Goal: Task Accomplishment & Management: Manage account settings

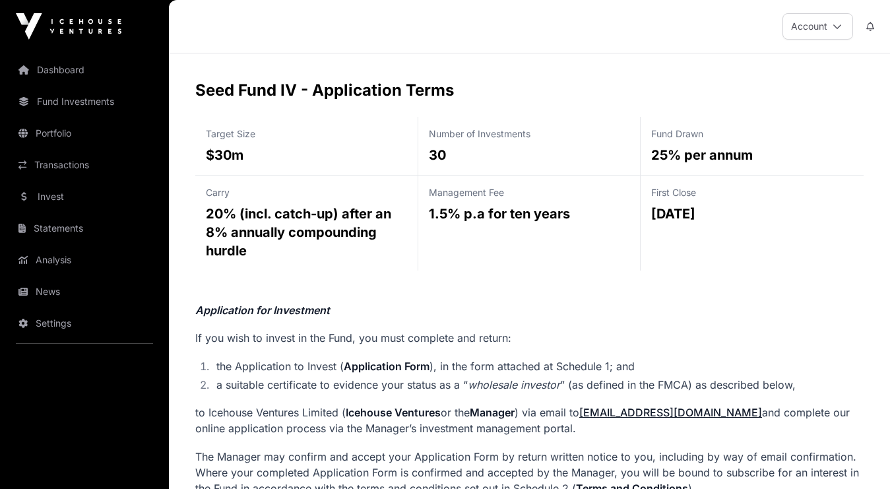
click at [59, 203] on link "Invest" at bounding box center [85, 196] width 148 height 29
click at [833, 30] on icon at bounding box center [837, 26] width 9 height 9
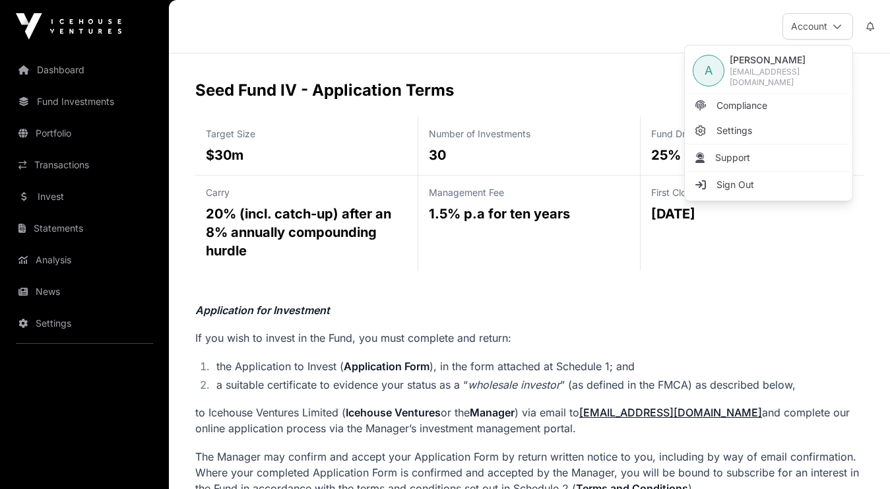
click at [763, 100] on span "Compliance" at bounding box center [741, 105] width 51 height 13
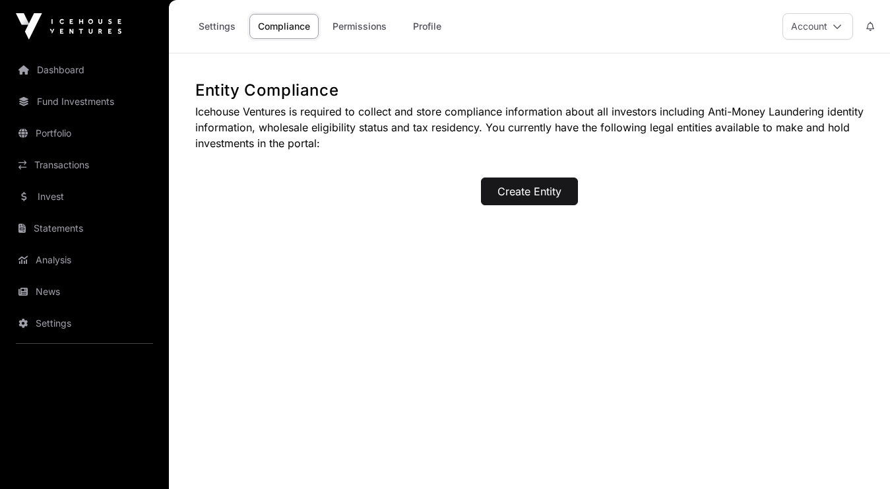
click at [821, 32] on button "Account" at bounding box center [817, 26] width 71 height 26
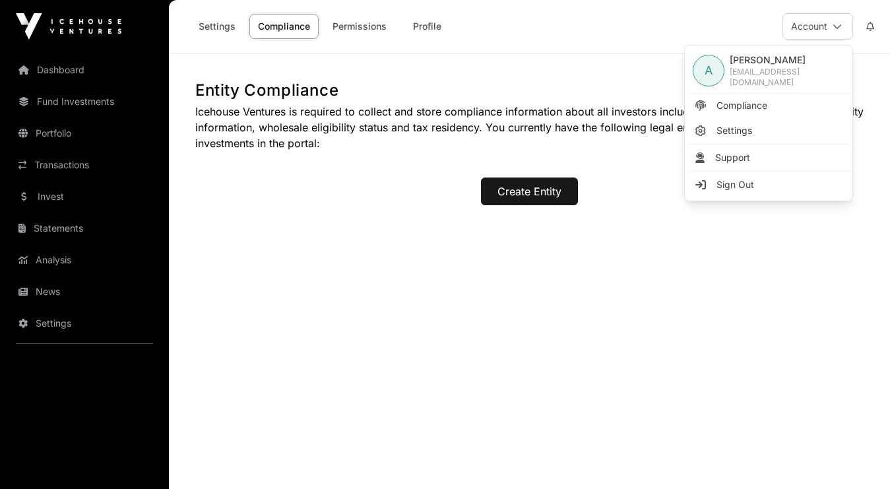
click at [819, 33] on button "Account" at bounding box center [817, 26] width 71 height 26
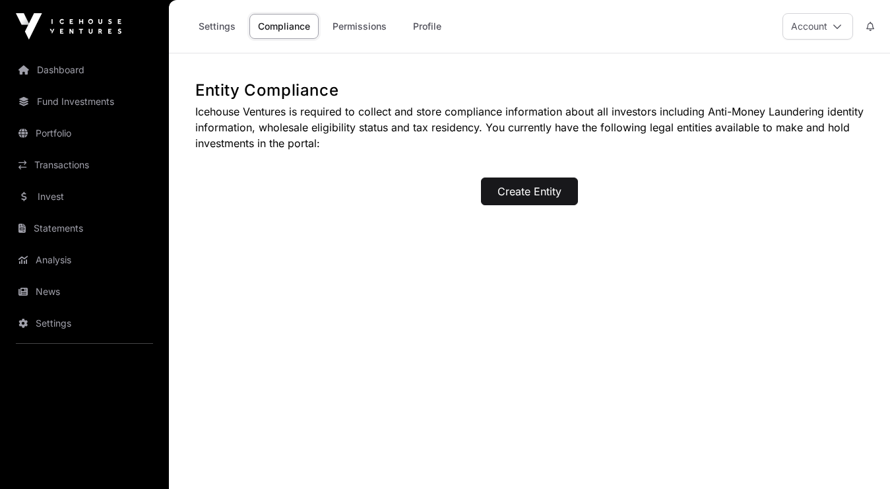
click at [350, 32] on link "Permissions" at bounding box center [359, 26] width 71 height 25
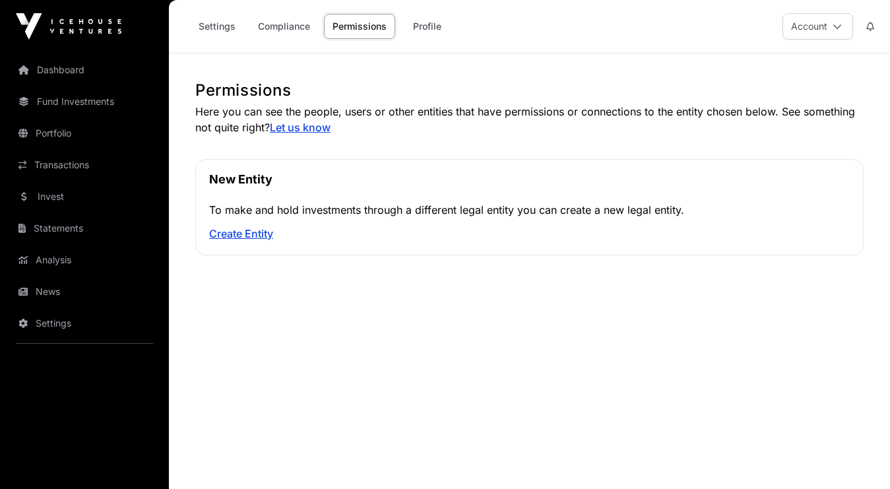
click at [285, 24] on link "Compliance" at bounding box center [283, 26] width 69 height 25
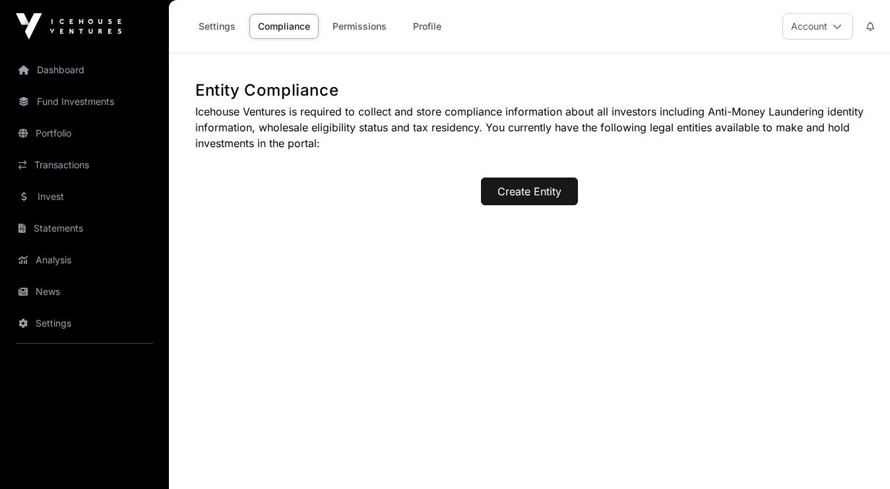
click at [234, 21] on link "Settings" at bounding box center [217, 26] width 54 height 25
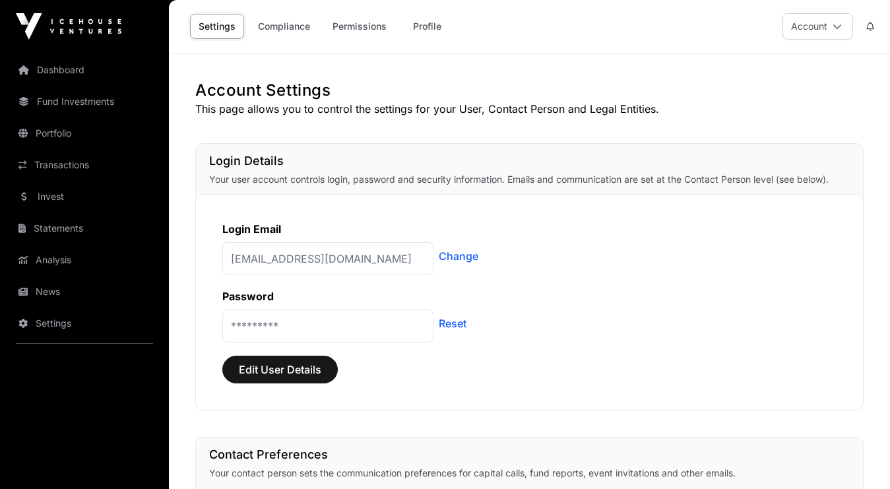
click at [414, 31] on link "Profile" at bounding box center [426, 26] width 53 height 25
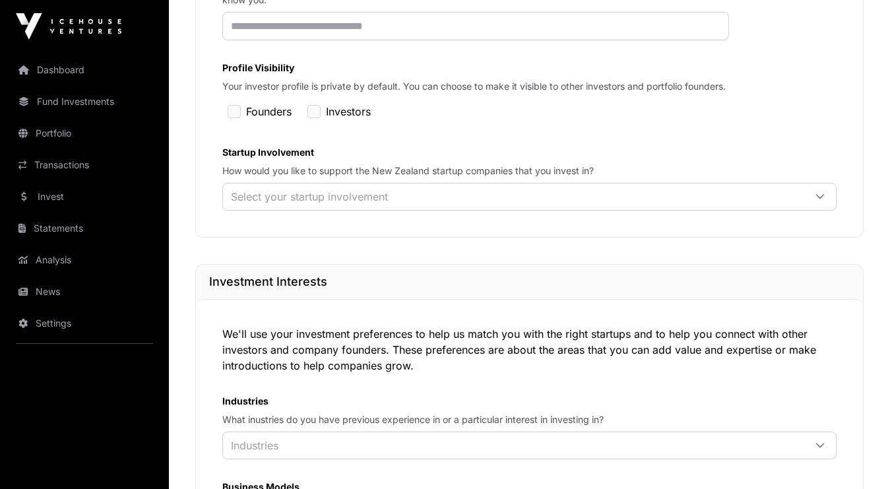
scroll to position [427, 0]
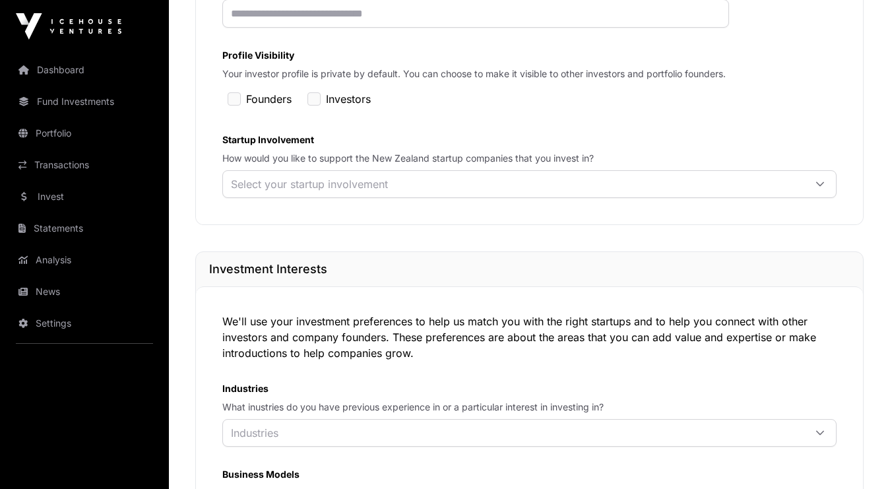
click at [402, 197] on div "Select your startup involvement" at bounding box center [513, 184] width 581 height 26
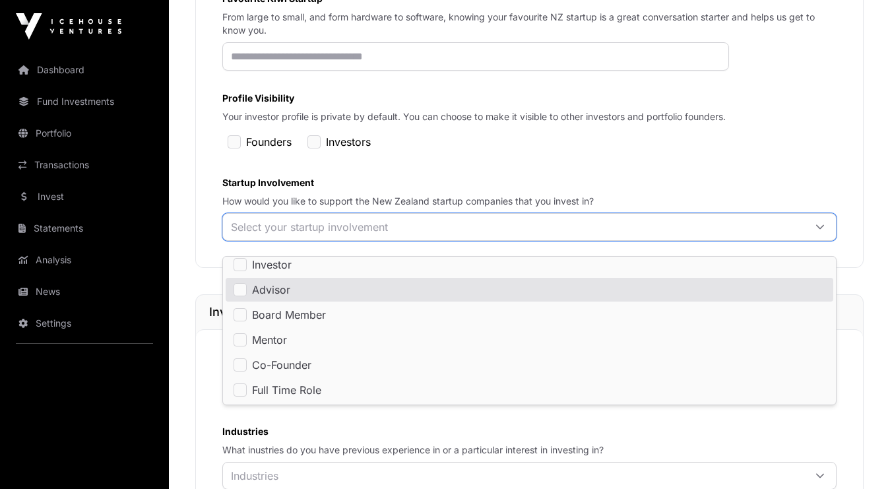
scroll to position [383, 0]
click at [471, 187] on label "Startup Involvement" at bounding box center [529, 183] width 614 height 13
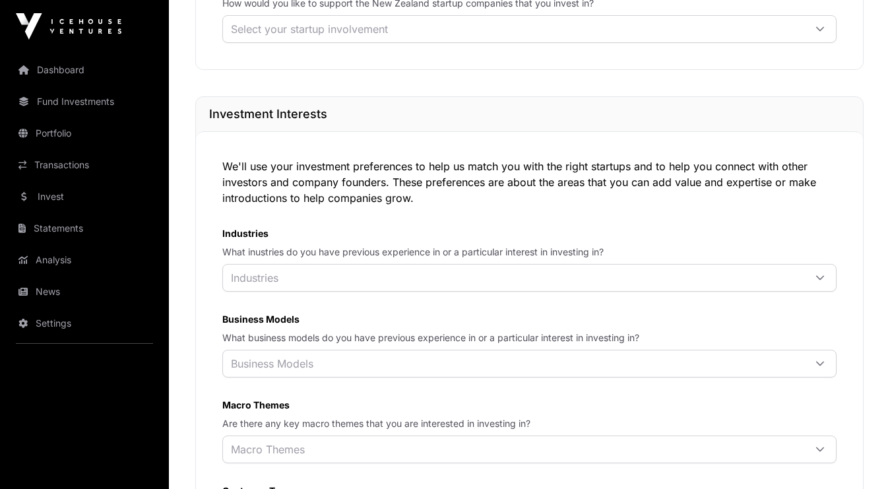
scroll to position [583, 0]
click at [807, 290] on div at bounding box center [820, 277] width 32 height 26
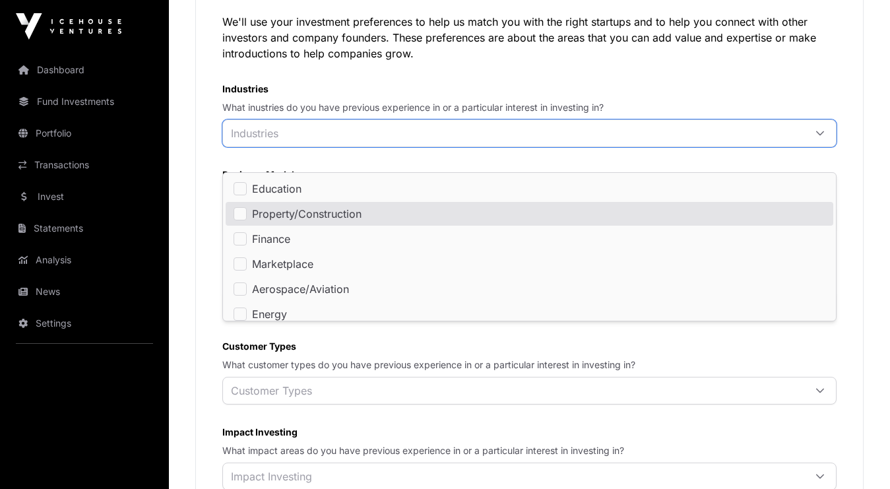
scroll to position [280, 0]
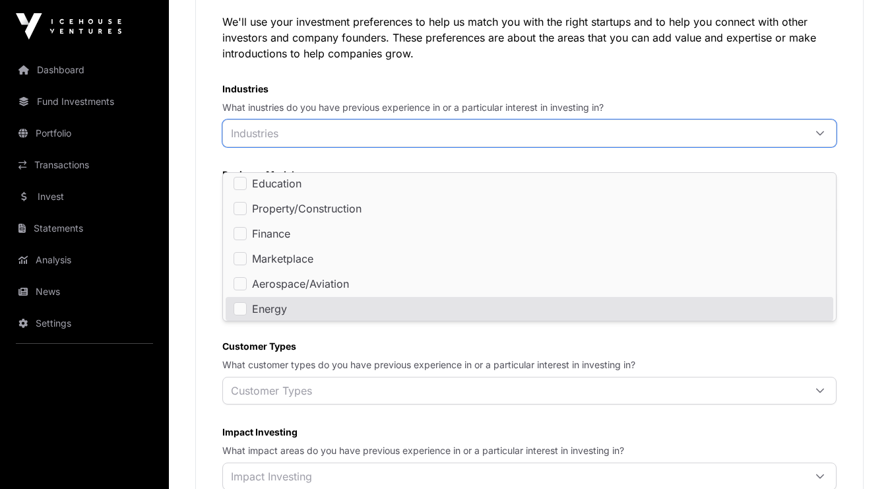
click at [694, 353] on label "Customer Types" at bounding box center [529, 346] width 614 height 13
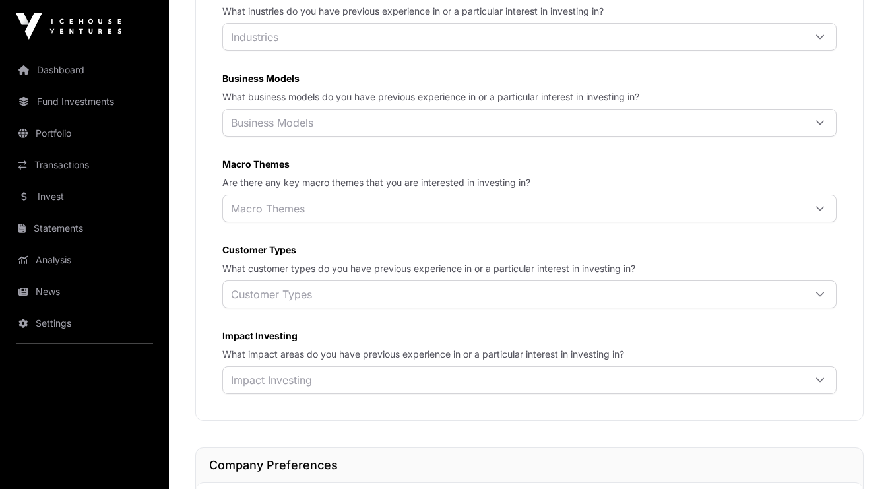
scroll to position [837, 0]
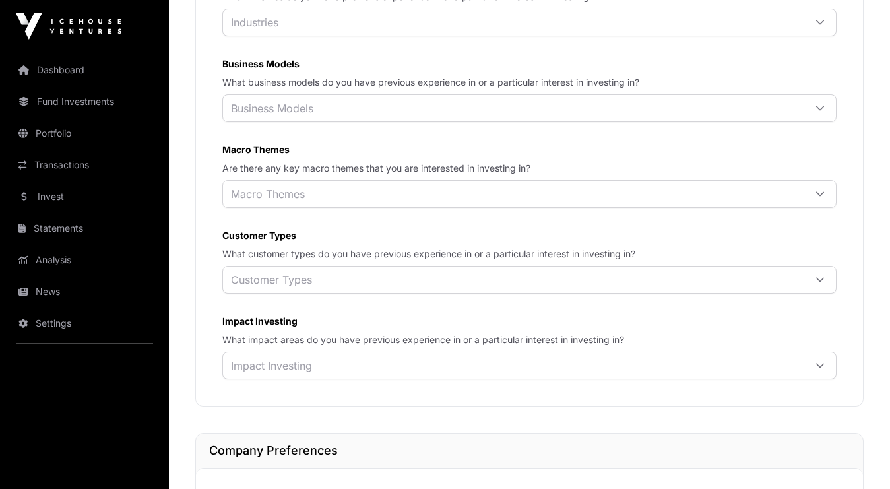
click at [821, 282] on icon at bounding box center [820, 280] width 8 height 5
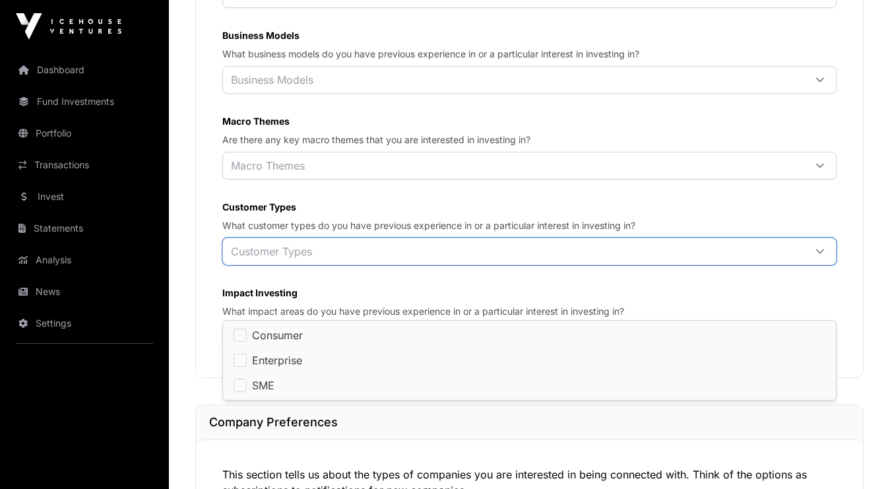
scroll to position [860, 0]
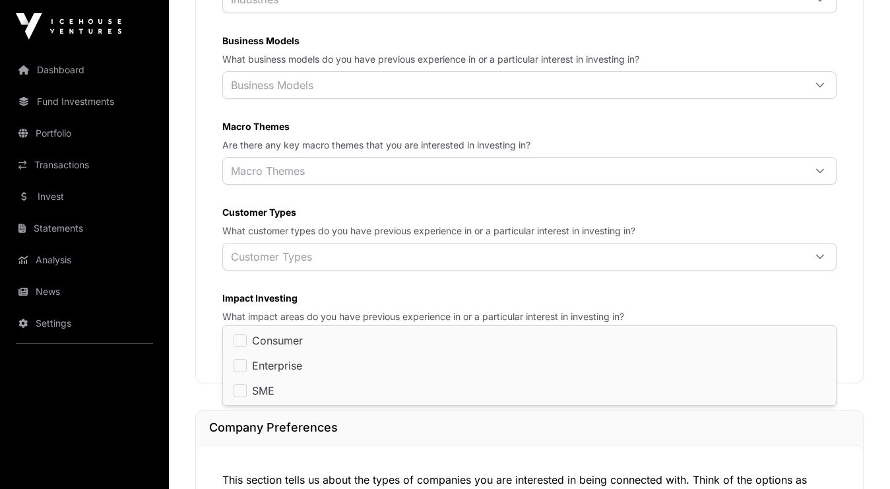
click at [694, 219] on label "Customer Types" at bounding box center [529, 212] width 614 height 13
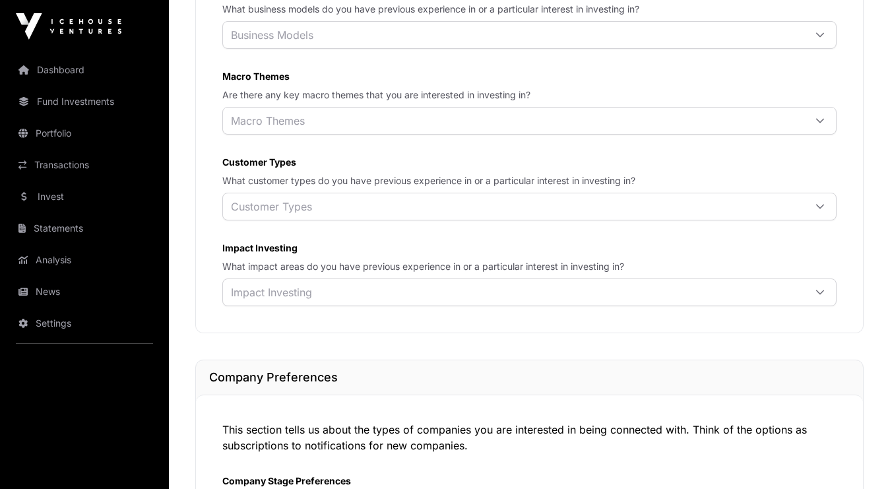
scroll to position [914, 0]
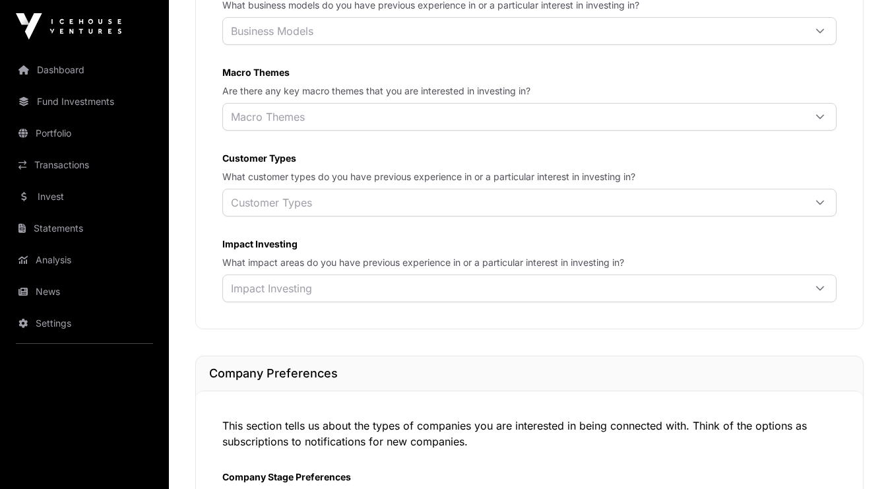
click at [816, 293] on icon at bounding box center [819, 288] width 9 height 9
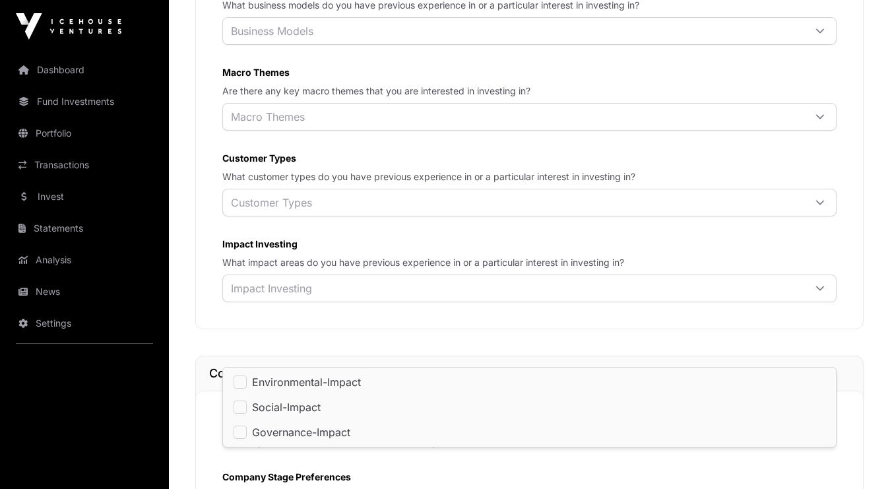
click at [816, 293] on icon at bounding box center [819, 288] width 9 height 9
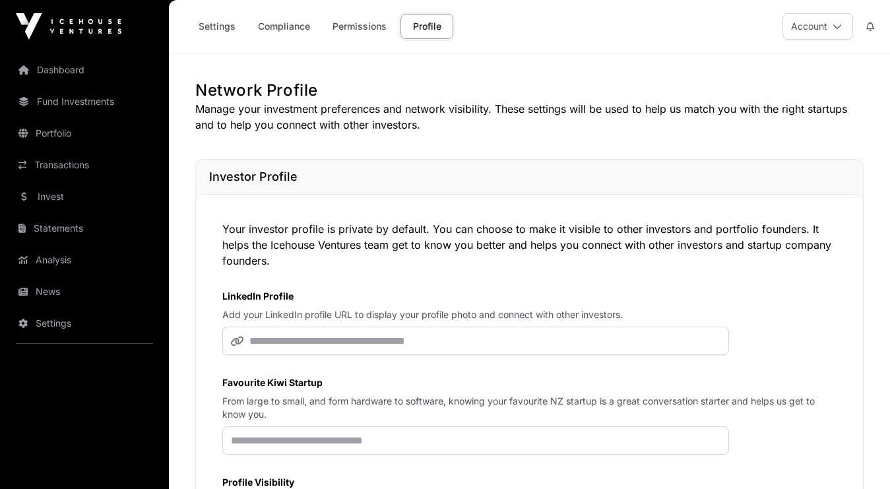
scroll to position [0, 0]
click at [282, 26] on link "Compliance" at bounding box center [283, 26] width 69 height 25
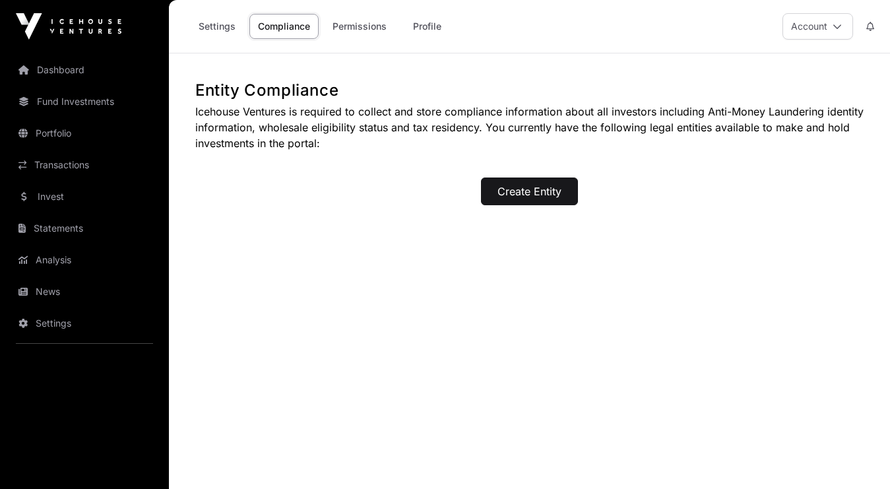
click at [229, 22] on link "Settings" at bounding box center [217, 26] width 54 height 25
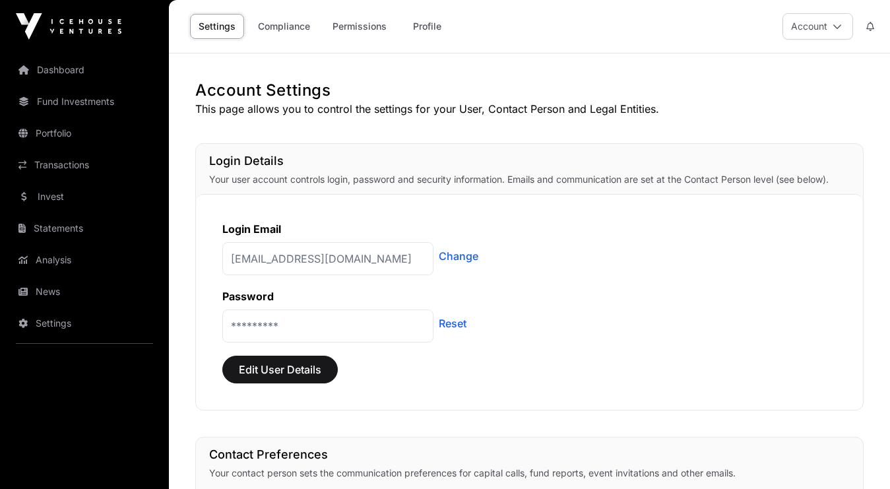
click at [302, 28] on link "Compliance" at bounding box center [283, 26] width 69 height 25
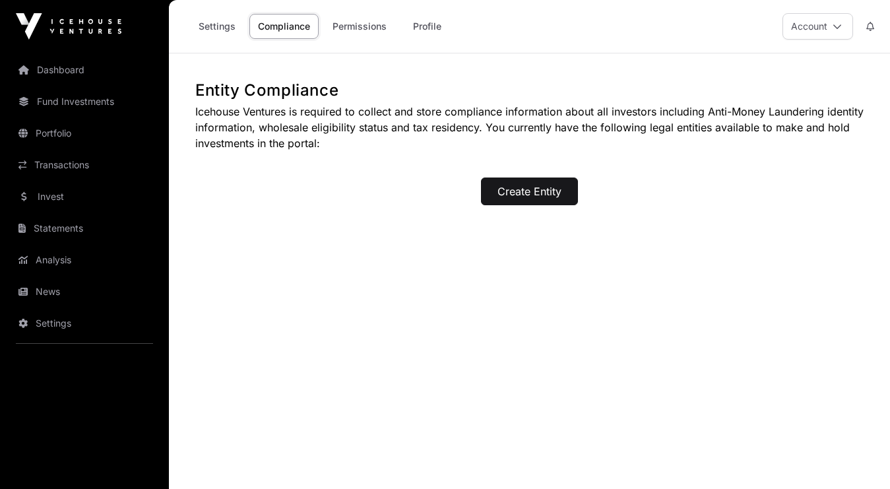
click at [515, 202] on button "Create Entity" at bounding box center [529, 191] width 97 height 28
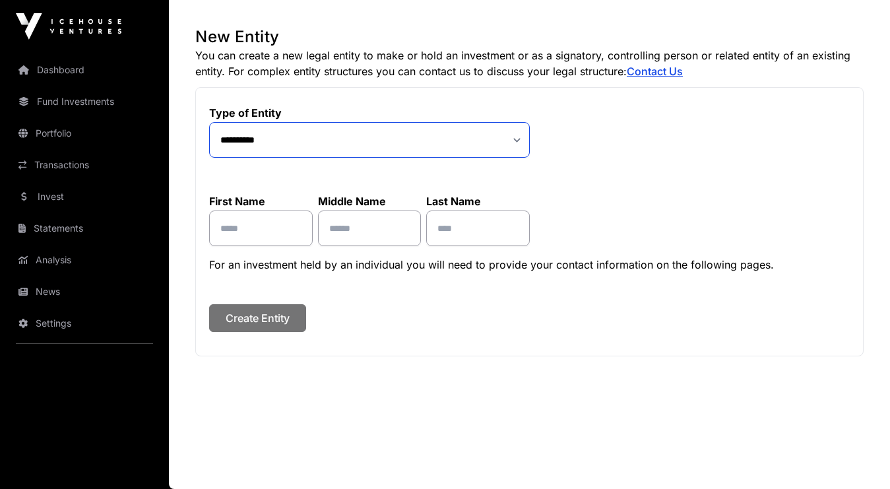
scroll to position [53, 0]
click at [545, 152] on div "**********" at bounding box center [529, 221] width 668 height 269
click at [648, 71] on link "Contact Us" at bounding box center [655, 71] width 56 height 13
click at [676, 73] on link "Contact Us" at bounding box center [655, 71] width 56 height 13
